Goal: Task Accomplishment & Management: Use online tool/utility

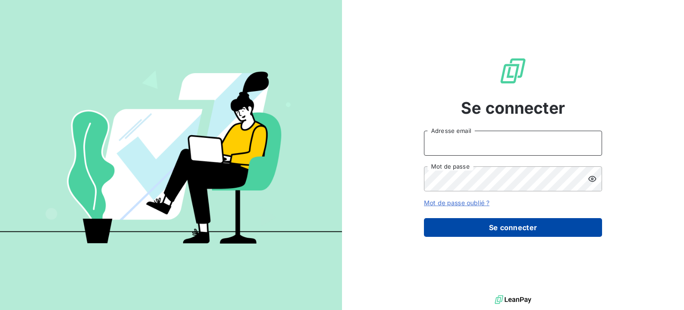
type input "[EMAIL_ADDRESS][DOMAIN_NAME]"
click at [447, 225] on button "Se connecter" at bounding box center [513, 227] width 178 height 19
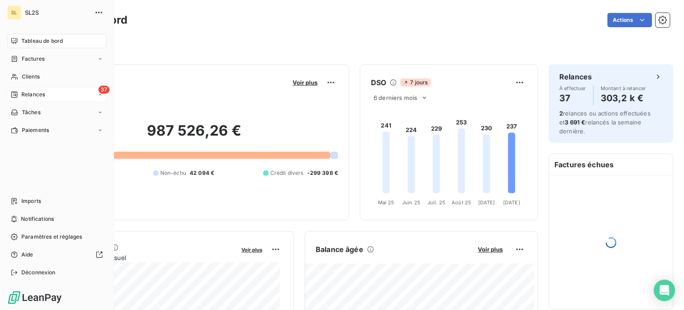
click at [18, 90] on div "37 Relances" at bounding box center [56, 94] width 99 height 14
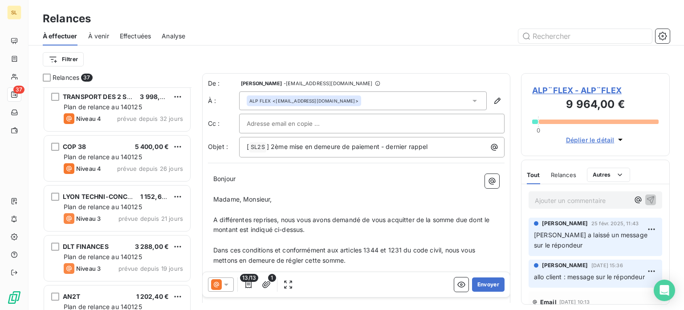
scroll to position [846, 0]
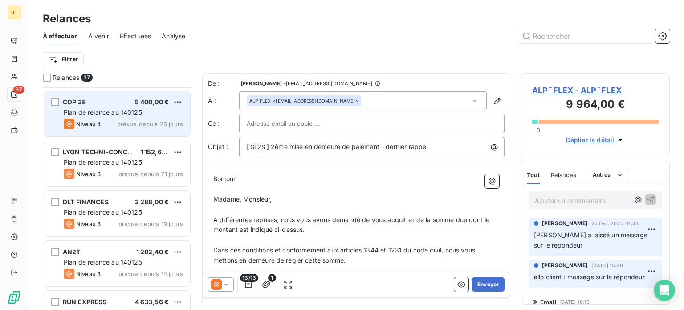
click at [106, 115] on span "Plan de relance au 140125" at bounding box center [103, 112] width 78 height 8
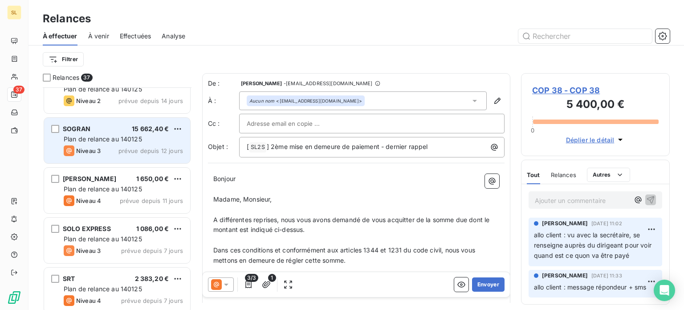
scroll to position [1114, 0]
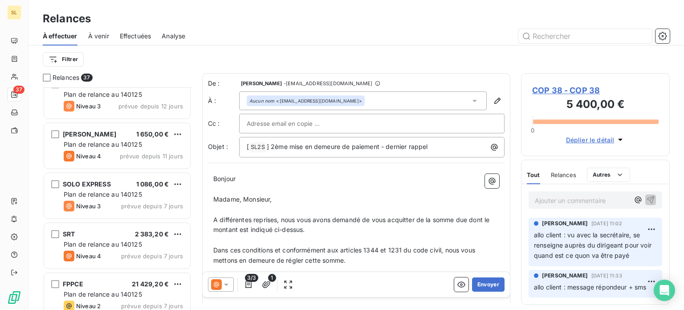
click at [567, 194] on div "Ajouter un commentaire ﻿" at bounding box center [582, 200] width 94 height 12
click at [564, 202] on p "Ajouter un commentaire ﻿" at bounding box center [582, 200] width 94 height 11
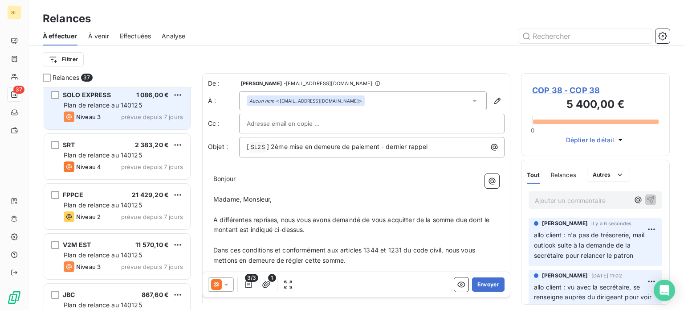
scroll to position [1247, 0]
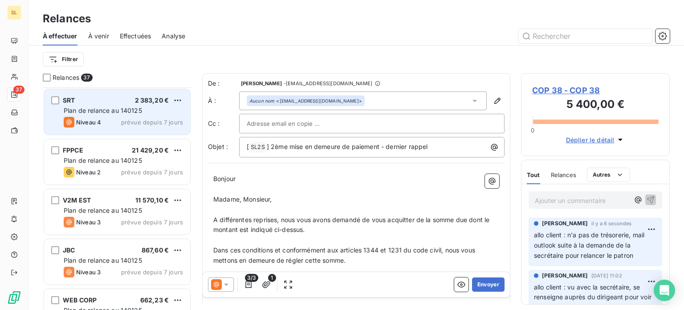
click at [89, 108] on span "Plan de relance au 140125" at bounding box center [103, 110] width 78 height 8
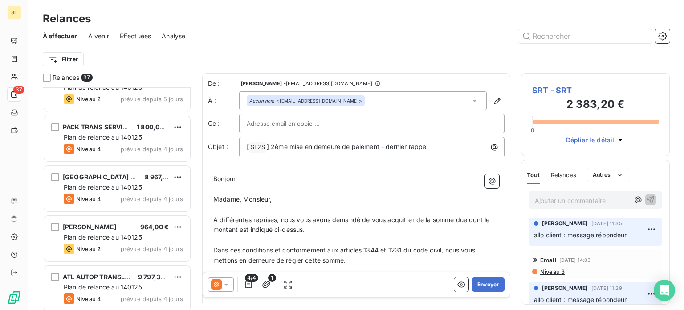
scroll to position [1381, 0]
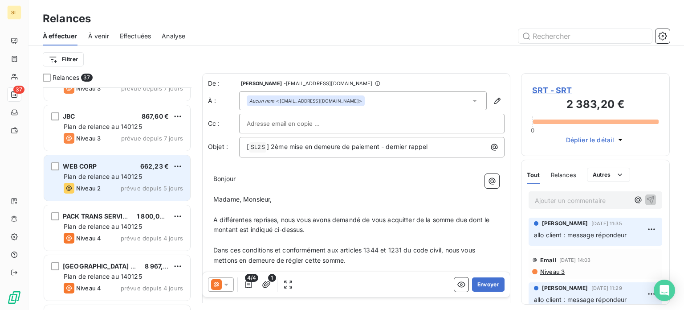
click at [142, 175] on span "Plan de relance au 140125" at bounding box center [103, 176] width 78 height 8
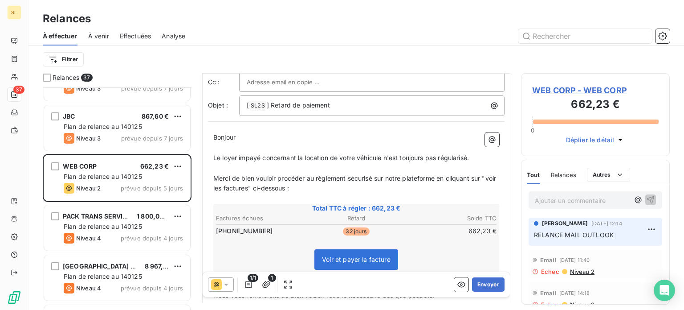
scroll to position [134, 0]
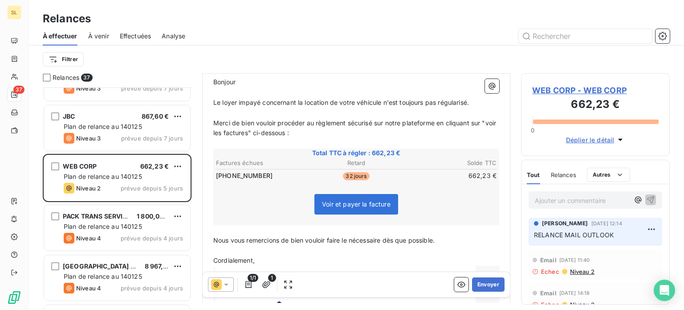
click at [559, 199] on p "Ajouter un commentaire ﻿" at bounding box center [582, 200] width 94 height 11
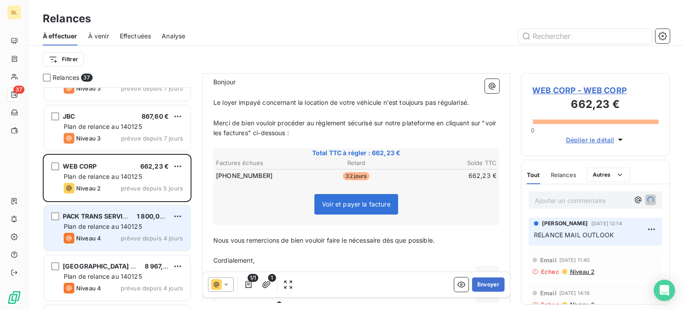
click at [108, 222] on span "Plan de relance au 140125" at bounding box center [103, 226] width 78 height 8
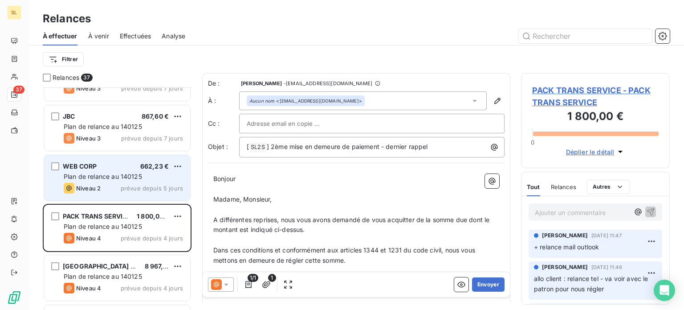
scroll to position [1470, 0]
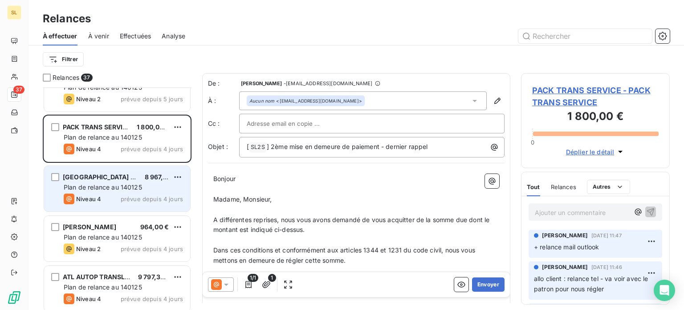
click at [94, 178] on span "[GEOGRAPHIC_DATA] LOCATION" at bounding box center [113, 177] width 101 height 8
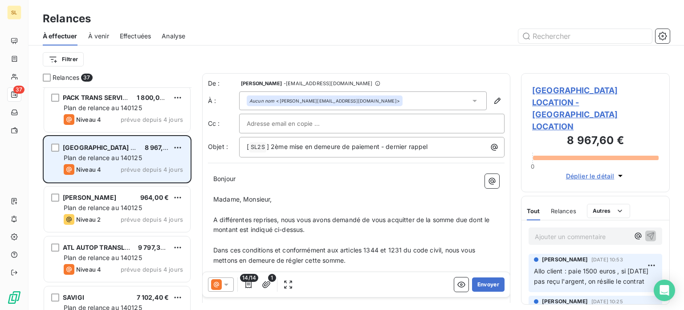
scroll to position [1515, 0]
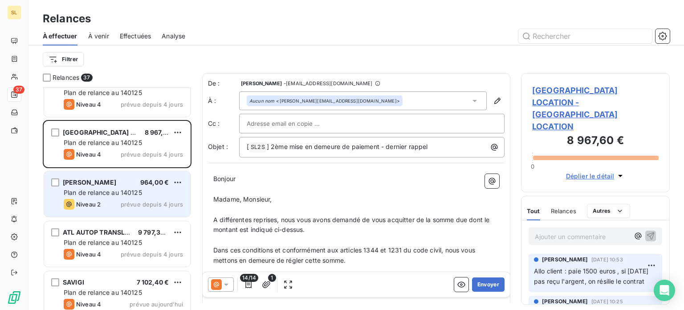
click at [119, 192] on span "Plan de relance au 140125" at bounding box center [103, 192] width 78 height 8
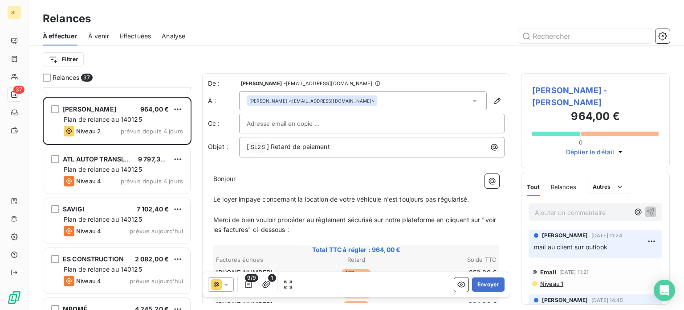
scroll to position [1604, 0]
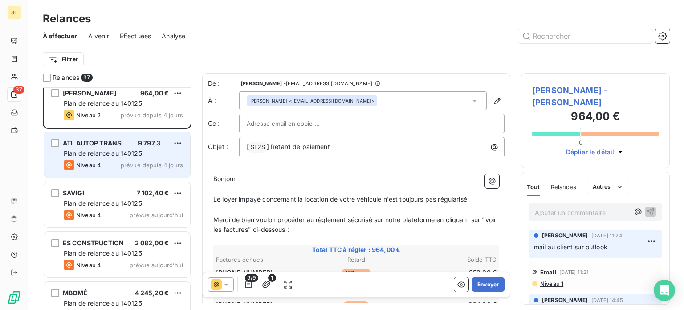
click at [91, 171] on div "ATL AUTOP TRANSLOC 9 797,30 € Plan de relance au 140125 Niveau 4 prévue depuis …" at bounding box center [117, 154] width 146 height 45
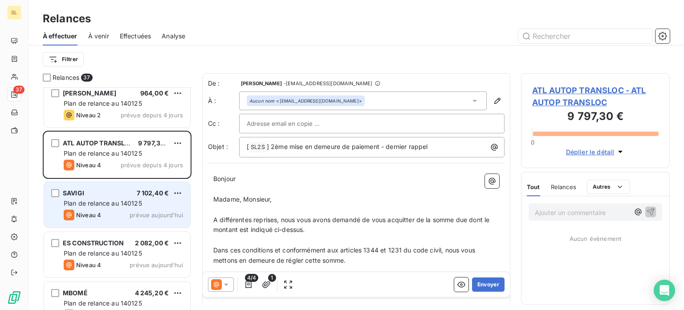
click at [108, 204] on span "Plan de relance au 140125" at bounding box center [103, 203] width 78 height 8
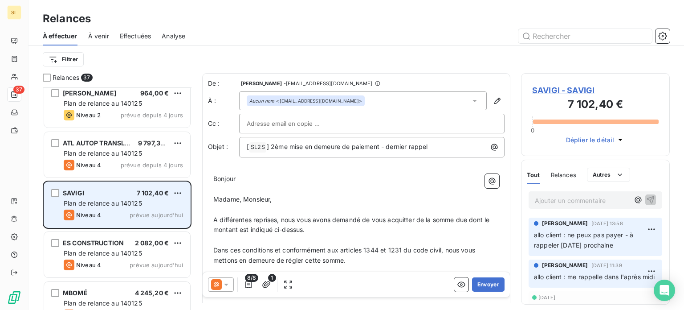
scroll to position [1624, 0]
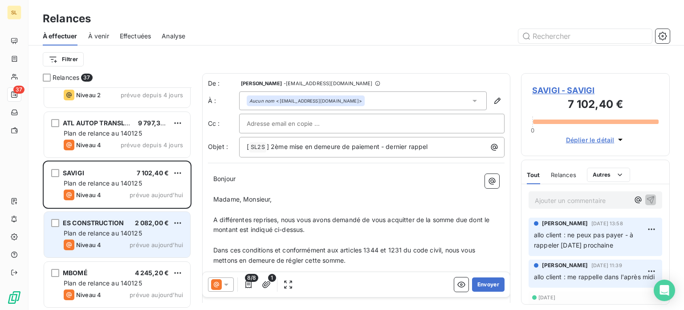
click at [141, 237] on div "ES CONSTRUCTION 2 082,00 € Plan de relance au 140125 Niveau 4 prévue [DATE]" at bounding box center [117, 234] width 146 height 45
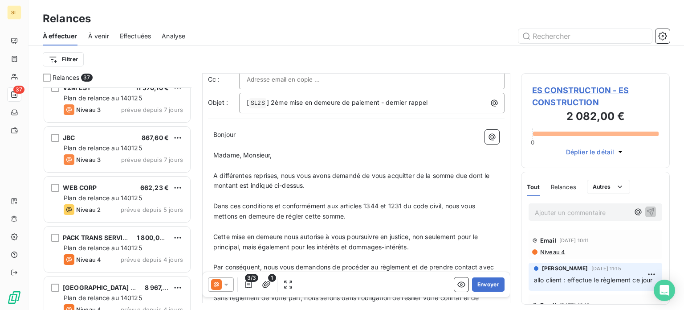
scroll to position [1357, 0]
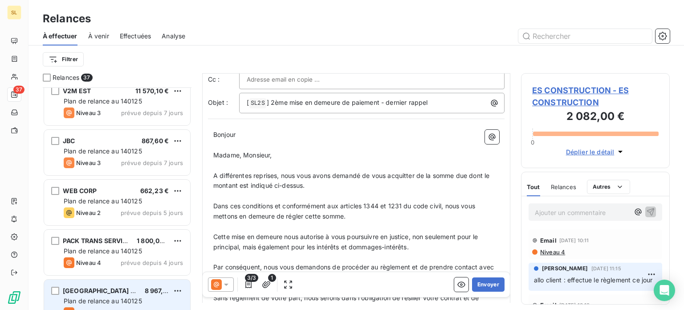
click at [107, 291] on span "[GEOGRAPHIC_DATA] LOCATION" at bounding box center [113, 290] width 101 height 8
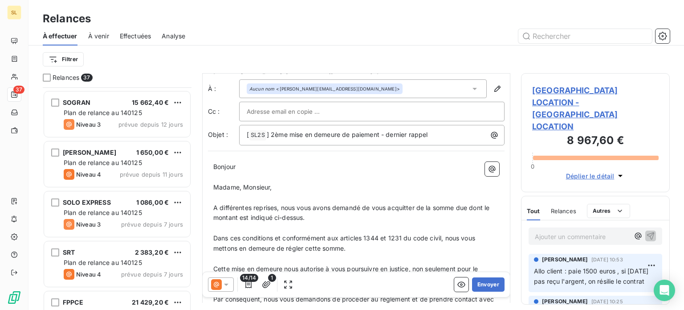
scroll to position [1089, 0]
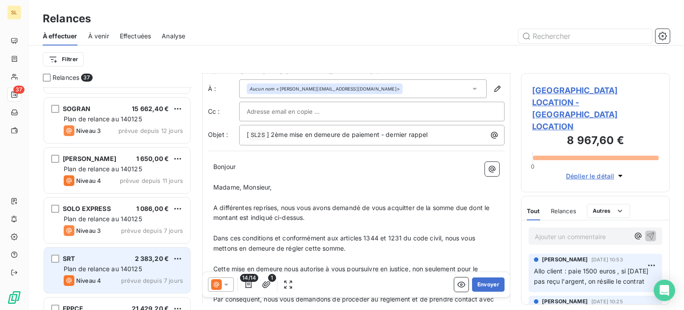
click at [123, 259] on div "SRT 2 383,20 €" at bounding box center [123, 258] width 119 height 8
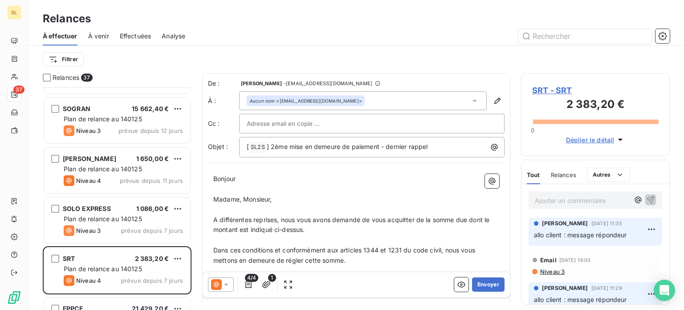
click at [579, 204] on p "Ajouter un commentaire ﻿" at bounding box center [582, 200] width 94 height 11
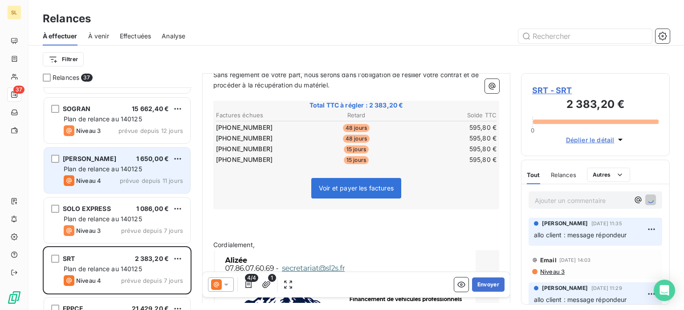
scroll to position [1045, 0]
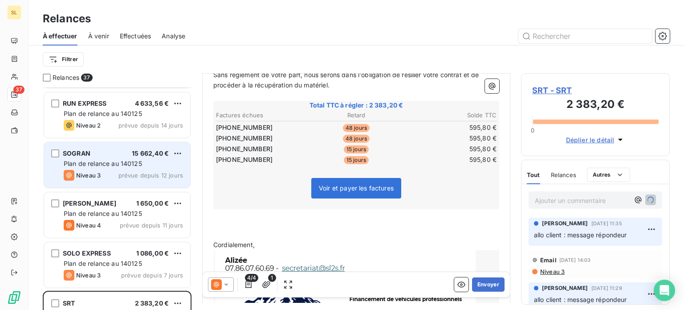
click at [102, 173] on div "Niveau 3 prévue depuis 12 jours" at bounding box center [123, 175] width 119 height 11
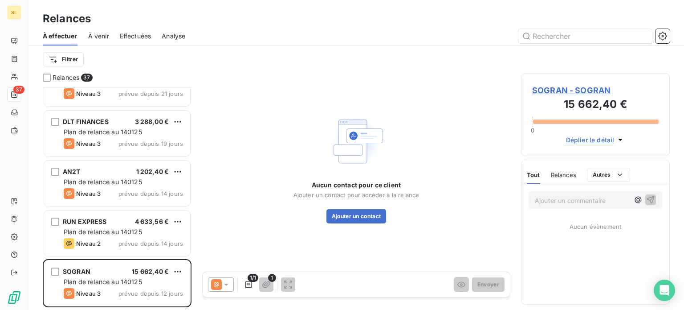
scroll to position [911, 0]
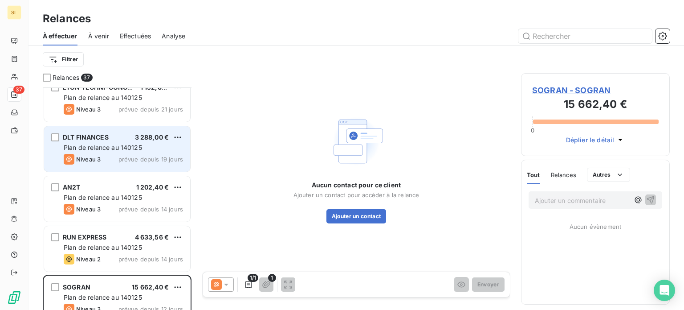
click at [106, 147] on span "Plan de relance au 140125" at bounding box center [103, 147] width 78 height 8
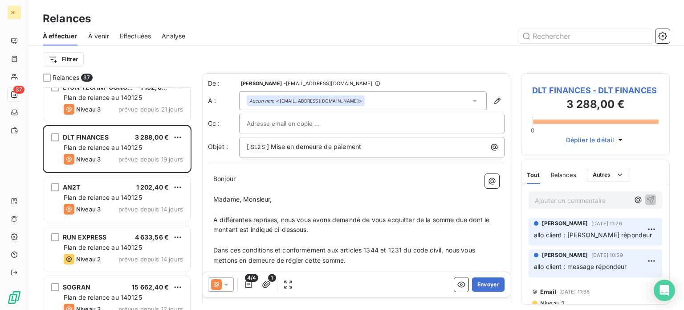
click at [592, 200] on p "Ajouter un commentaire ﻿" at bounding box center [582, 200] width 94 height 11
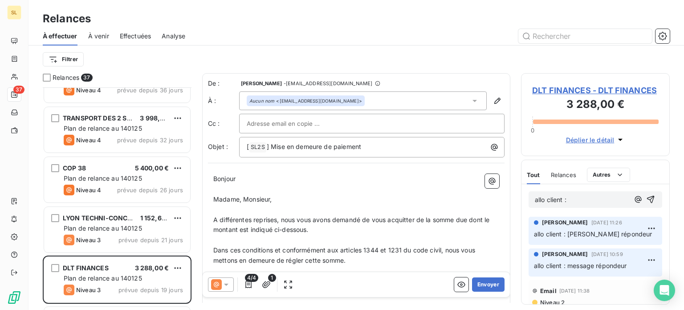
scroll to position [777, 0]
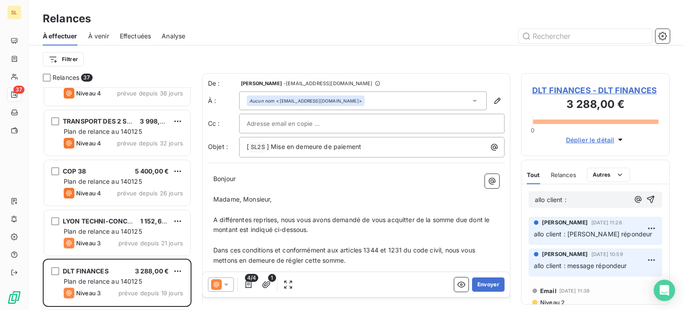
click at [574, 204] on p "allo client :" at bounding box center [582, 200] width 94 height 10
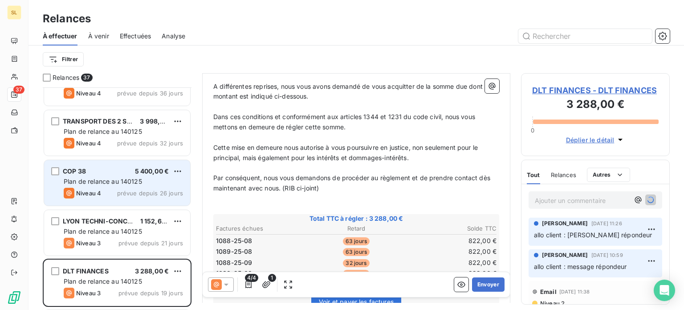
click at [91, 181] on span "Plan de relance au 140125" at bounding box center [103, 181] width 78 height 8
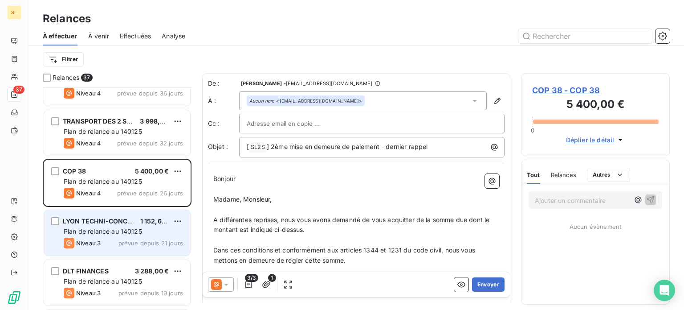
click at [110, 240] on div "Niveau 3 prévue depuis 21 jours" at bounding box center [123, 242] width 119 height 11
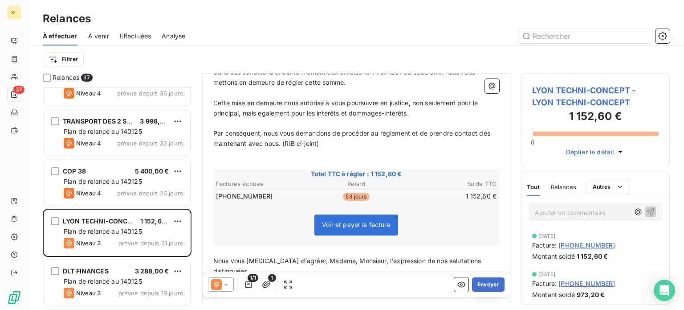
scroll to position [134, 0]
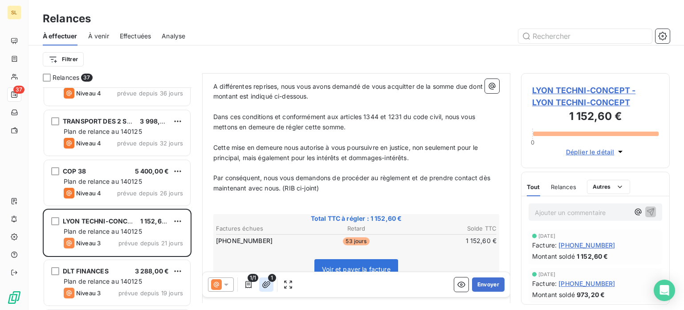
click at [263, 280] on icon "button" at bounding box center [266, 284] width 9 height 9
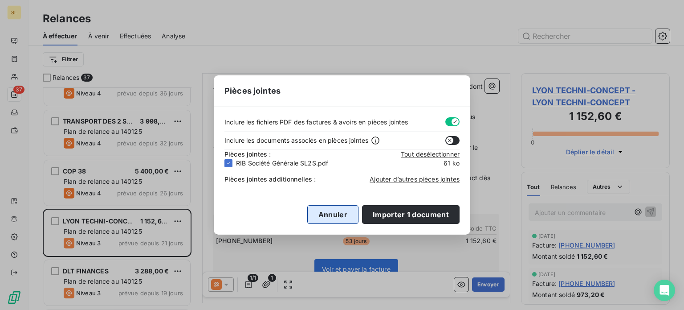
click at [348, 213] on button "Annuler" at bounding box center [332, 214] width 51 height 19
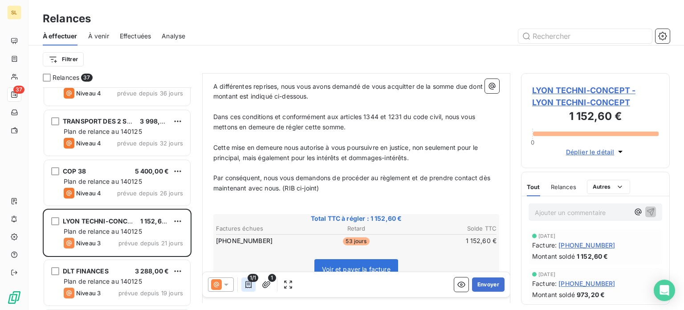
click at [246, 281] on icon "button" at bounding box center [248, 284] width 6 height 7
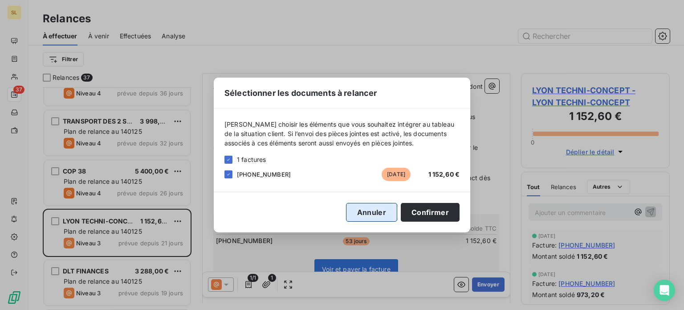
click at [349, 211] on button "Annuler" at bounding box center [371, 212] width 51 height 19
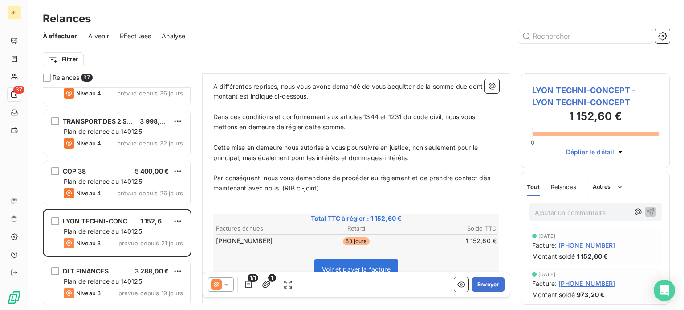
click at [221, 287] on icon at bounding box center [216, 284] width 11 height 11
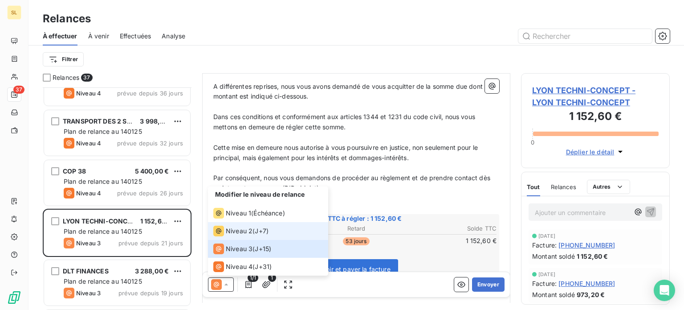
click at [249, 223] on li "Niveau 2 ( J+7 )" at bounding box center [268, 231] width 120 height 18
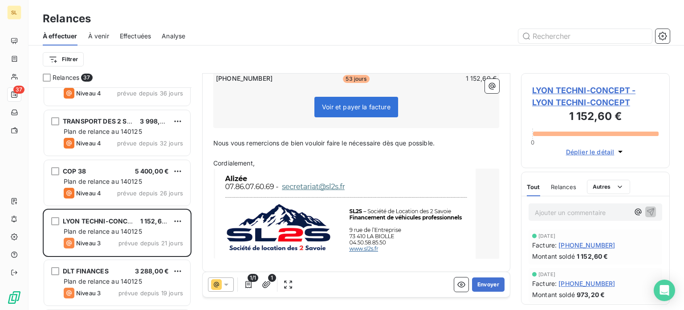
scroll to position [198, 0]
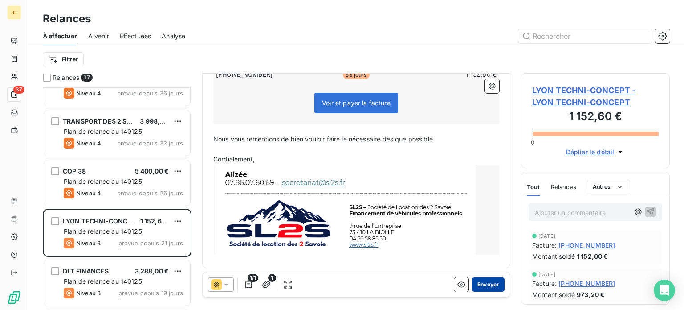
click at [485, 286] on button "Envoyer" at bounding box center [488, 284] width 33 height 14
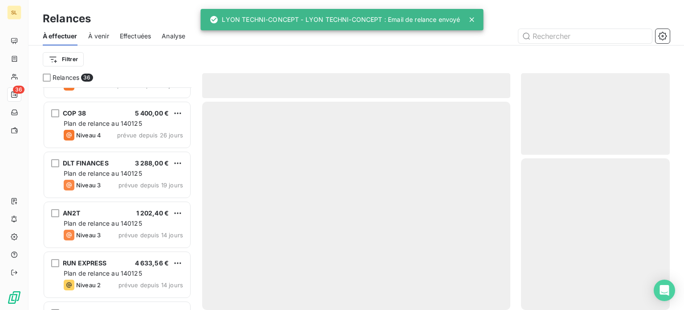
scroll to position [911, 0]
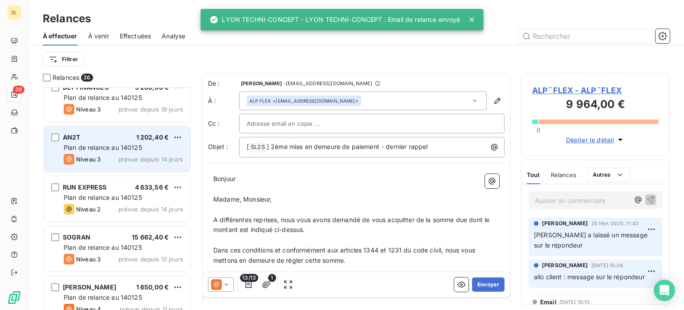
click at [132, 160] on span "prévue depuis 14 jours" at bounding box center [151, 158] width 65 height 7
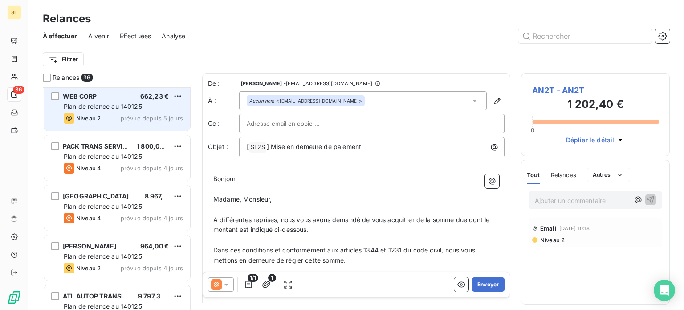
scroll to position [1574, 0]
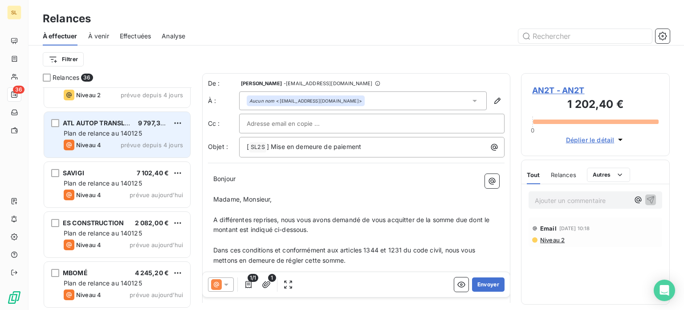
click at [126, 144] on span "prévue depuis 4 jours" at bounding box center [152, 144] width 62 height 7
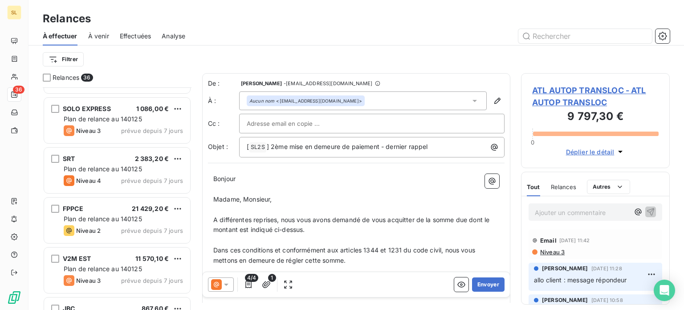
scroll to position [1173, 0]
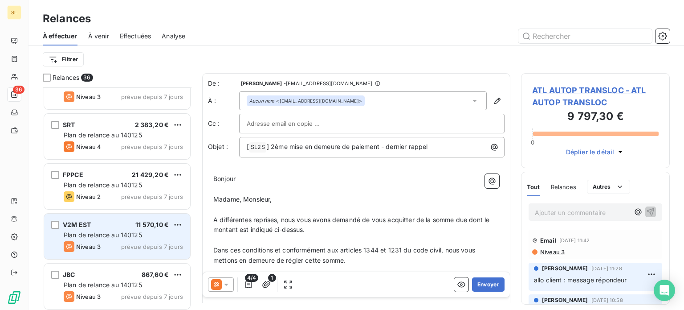
click at [135, 239] on div "V2M EST 11 570,10 € Plan de relance au 140125 Niveau 3 prévue depuis 7 jours" at bounding box center [117, 235] width 146 height 45
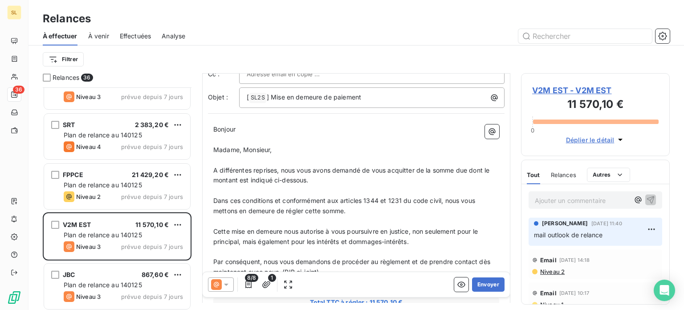
scroll to position [89, 0]
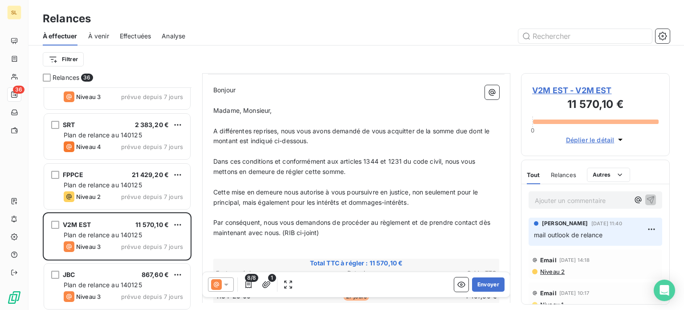
click at [226, 282] on icon at bounding box center [226, 284] width 9 height 9
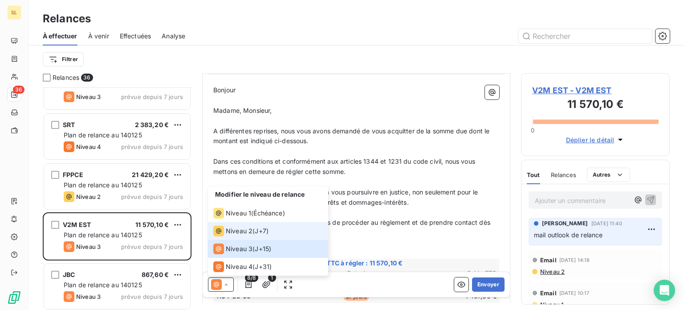
click at [241, 230] on span "Niveau 2" at bounding box center [239, 230] width 27 height 9
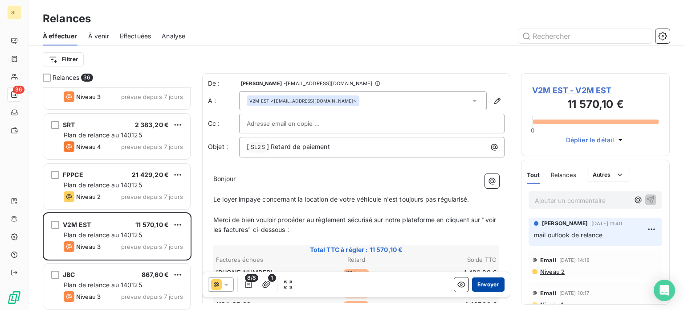
click at [477, 285] on button "Envoyer" at bounding box center [488, 284] width 33 height 14
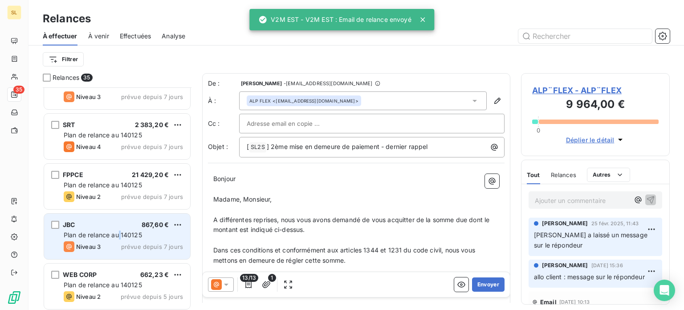
click at [119, 233] on span "Plan de relance au 140125" at bounding box center [103, 235] width 78 height 8
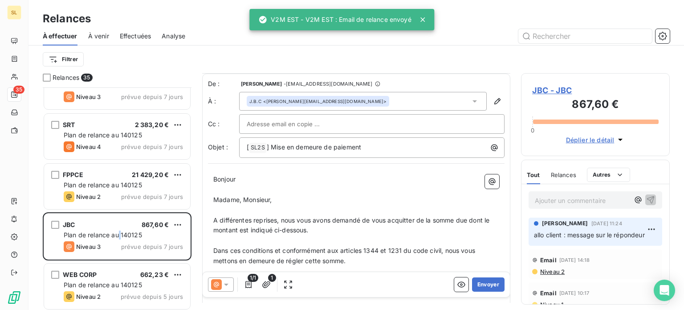
scroll to position [45, 0]
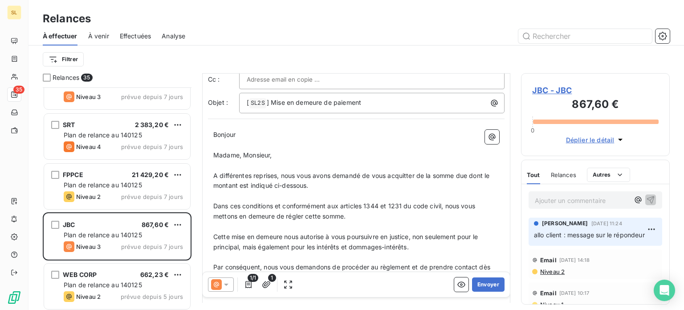
click at [305, 207] on span "Dans ces conditions et conformément aux articles 1344 et 1231 du code civil, no…" at bounding box center [345, 211] width 264 height 18
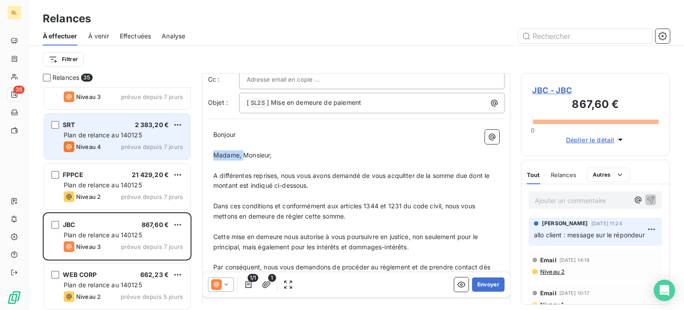
drag, startPoint x: 243, startPoint y: 152, endPoint x: 184, endPoint y: 156, distance: 59.0
click at [184, 156] on div "Relances 35 [PERSON_NAME] 1 650,00 € Plan de relance au 140125 Niveau 4 prévue …" at bounding box center [357, 191] width 656 height 237
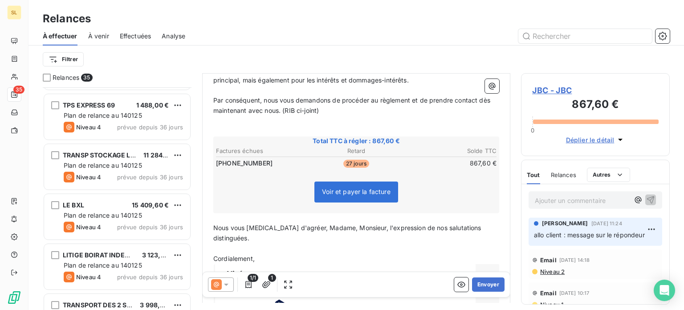
scroll to position [167, 0]
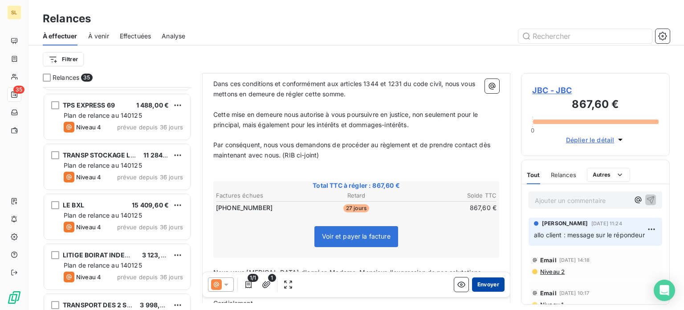
click at [485, 282] on button "Envoyer" at bounding box center [488, 284] width 33 height 14
